Goal: Information Seeking & Learning: Learn about a topic

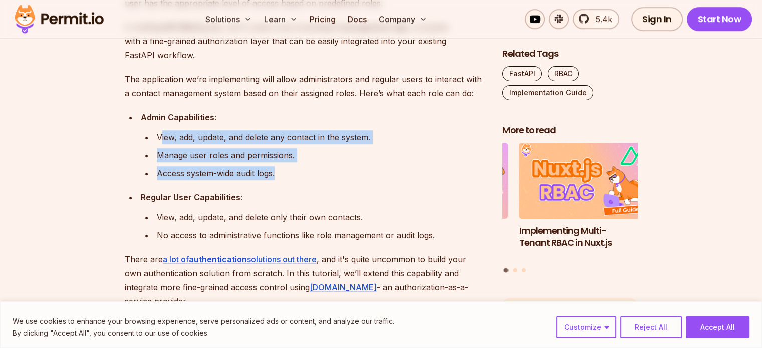
drag, startPoint x: 160, startPoint y: 137, endPoint x: 266, endPoint y: 193, distance: 119.9
click at [266, 193] on ul "Admin Capabilities : View, add, update, and delete any contact in the system. M…" at bounding box center [306, 176] width 362 height 132
click at [266, 193] on div "Regular User Capabilities :" at bounding box center [314, 197] width 346 height 14
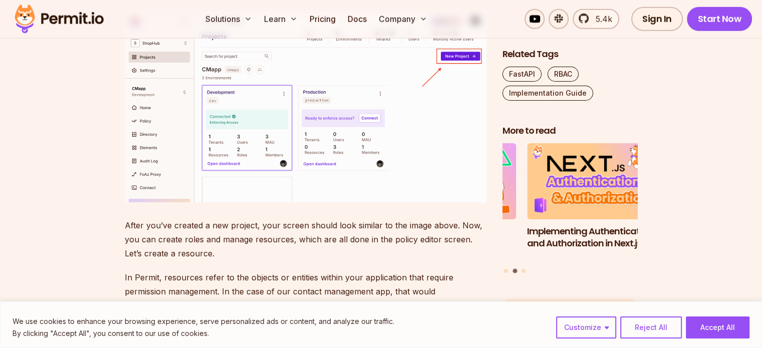
scroll to position [2906, 0]
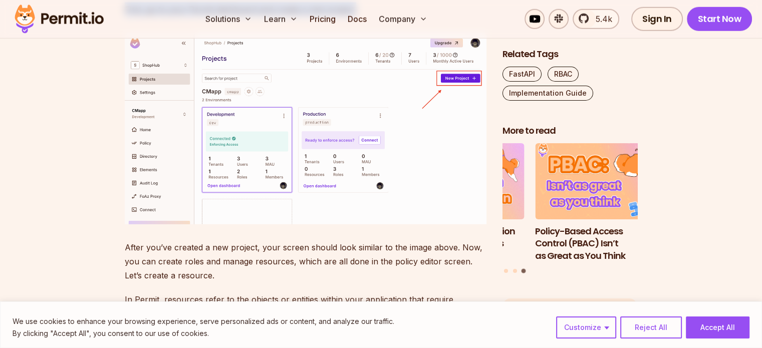
drag, startPoint x: 132, startPoint y: 101, endPoint x: 363, endPoint y: 143, distance: 234.8
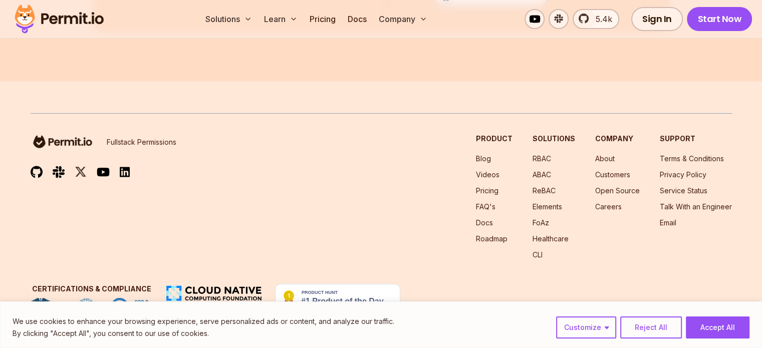
scroll to position [8166, 0]
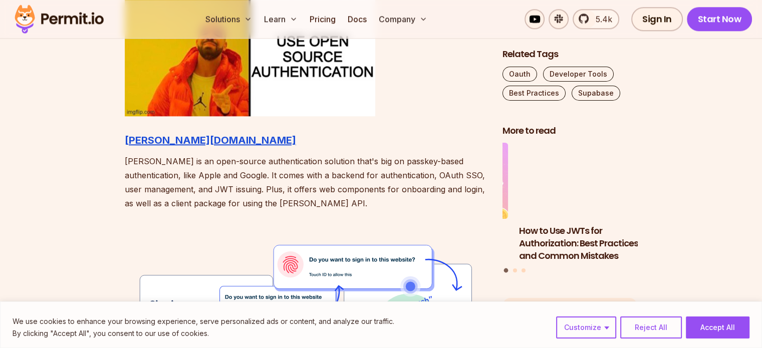
scroll to position [1202, 0]
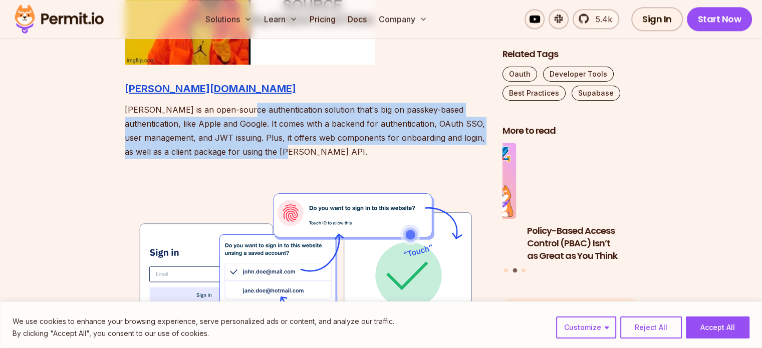
drag, startPoint x: 242, startPoint y: 110, endPoint x: 359, endPoint y: 147, distance: 122.6
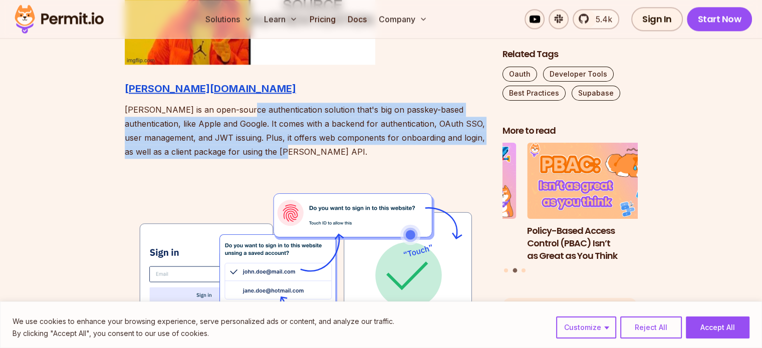
click at [359, 147] on p "[PERSON_NAME] is an open-source authentication solution that's big on passkey-b…" at bounding box center [306, 131] width 362 height 56
click at [359, 147] on p "Hanko is an open-source authentication solution that's big on passkey-based aut…" at bounding box center [306, 131] width 362 height 56
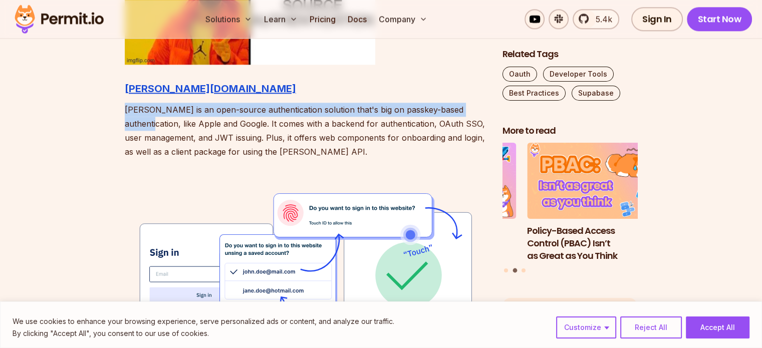
drag, startPoint x: 359, startPoint y: 148, endPoint x: 129, endPoint y: 122, distance: 230.9
click at [129, 121] on p "Hanko is an open-source authentication solution that's big on passkey-based aut…" at bounding box center [306, 131] width 362 height 56
click at [129, 122] on p "Hanko is an open-source authentication solution that's big on passkey-based aut…" at bounding box center [306, 131] width 362 height 56
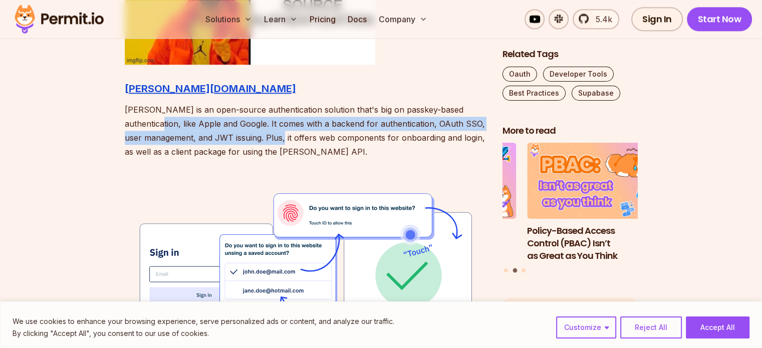
drag, startPoint x: 154, startPoint y: 127, endPoint x: 290, endPoint y: 143, distance: 137.2
click at [290, 143] on p "Hanko is an open-source authentication solution that's big on passkey-based aut…" at bounding box center [306, 131] width 362 height 56
